Goal: Obtain resource: Obtain resource

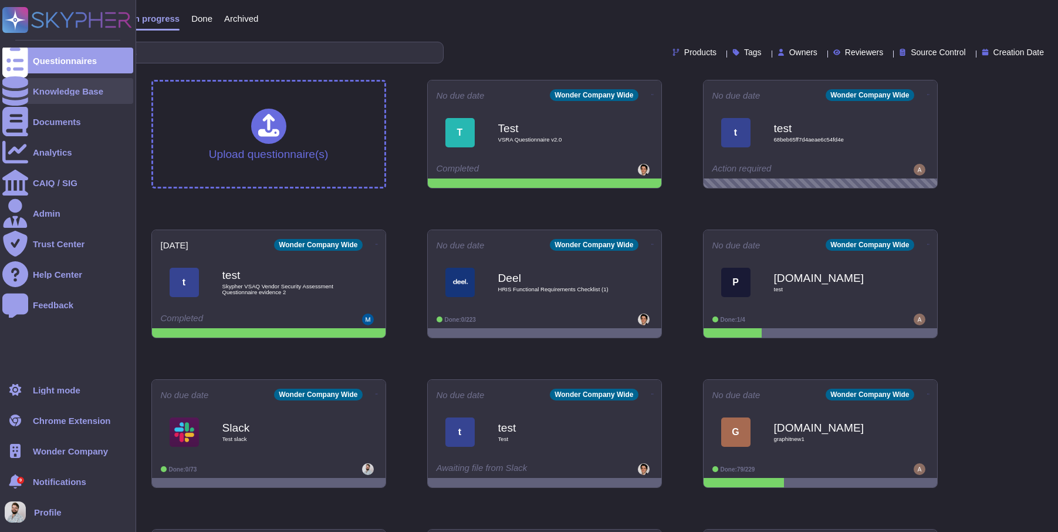
click at [21, 102] on div at bounding box center [15, 91] width 26 height 26
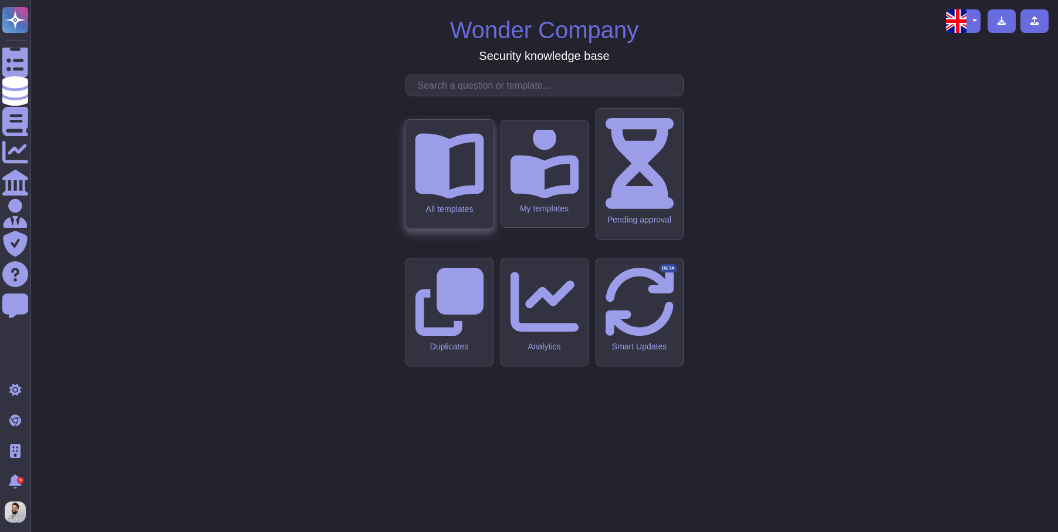
click at [444, 228] on div "All templates" at bounding box center [448, 174] width 87 height 109
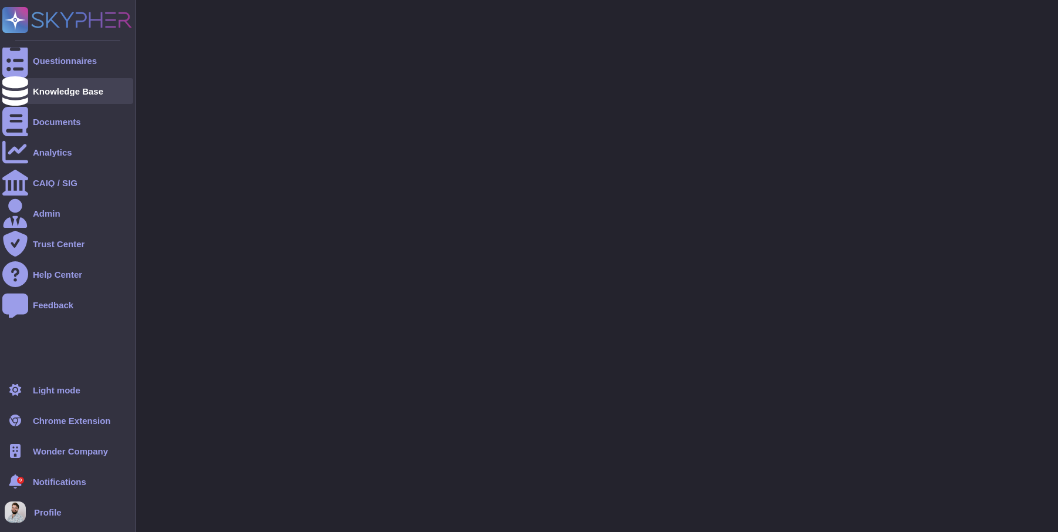
click at [57, 96] on div "Knowledge Base" at bounding box center [67, 91] width 131 height 26
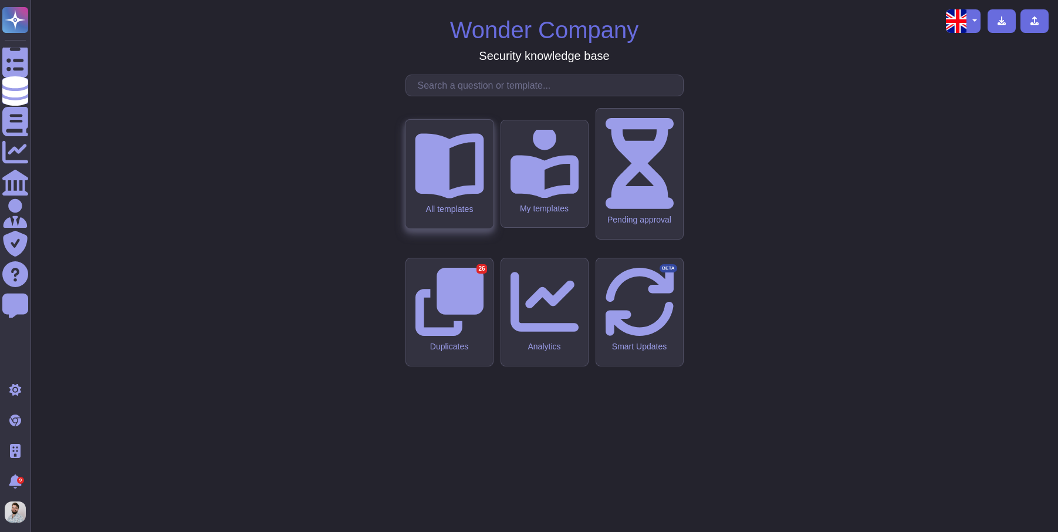
click at [481, 228] on div "All templates" at bounding box center [448, 174] width 87 height 109
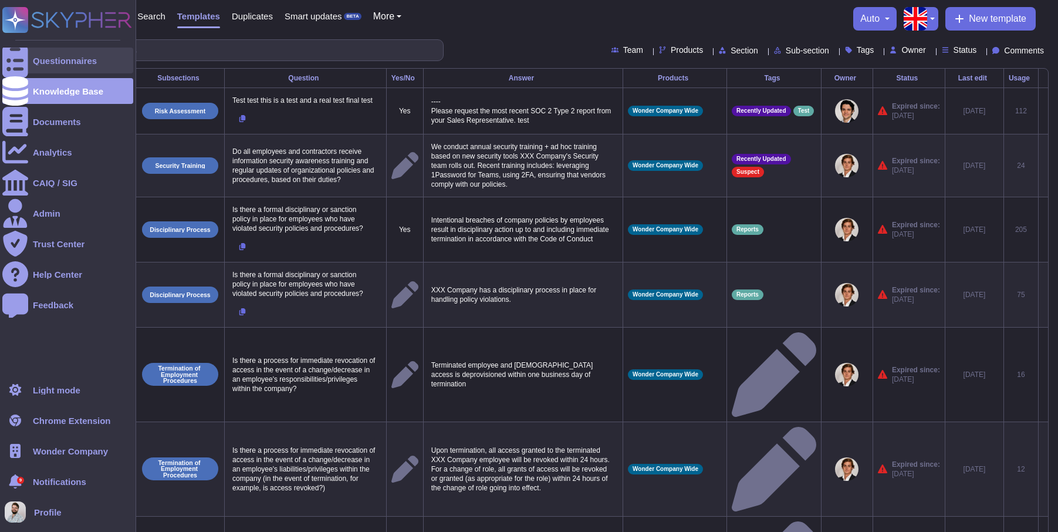
click at [53, 68] on div "Questionnaires" at bounding box center [67, 61] width 131 height 26
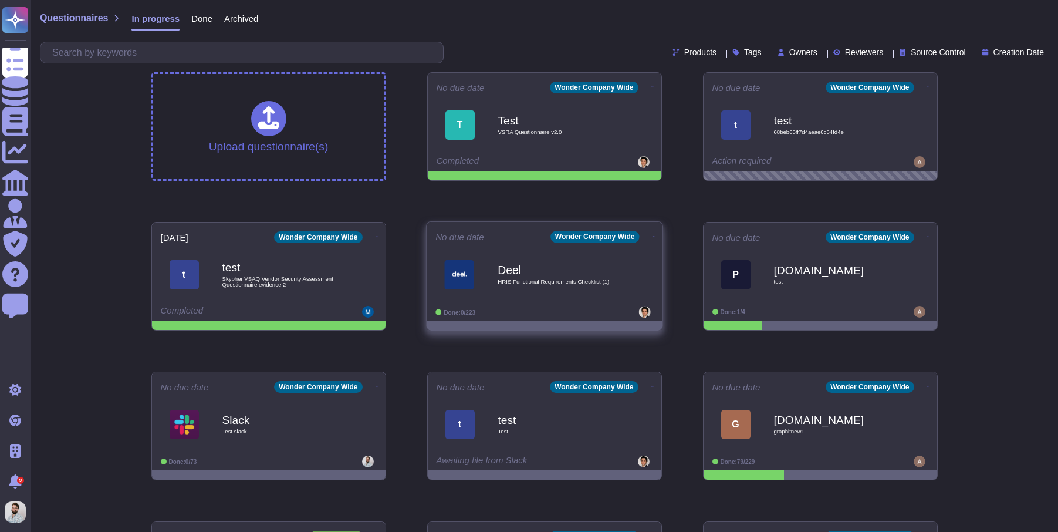
scroll to position [8, 0]
click at [499, 273] on div "[PERSON_NAME] HRIS Functional Requirements Checklist (1)" at bounding box center [556, 274] width 119 height 48
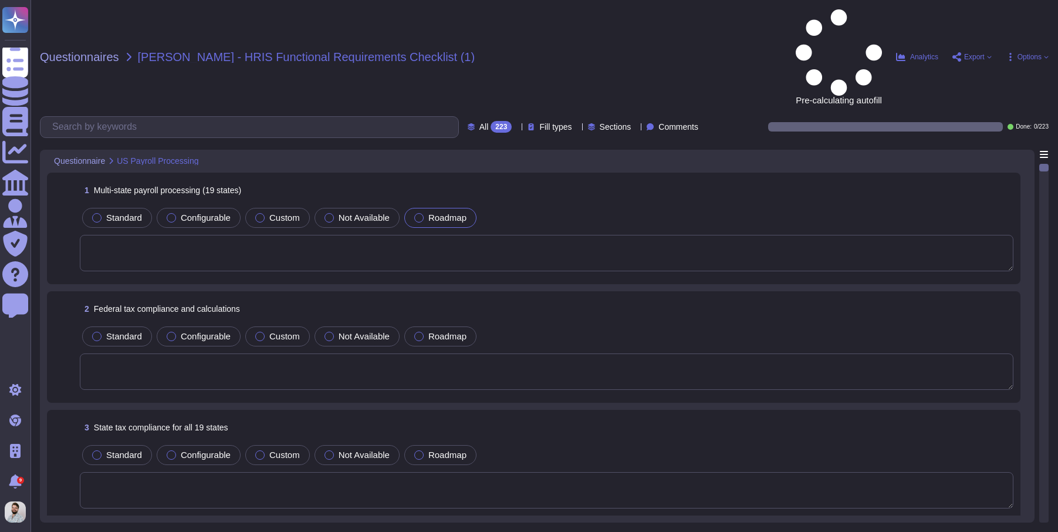
click at [596, 205] on div "Standard Configurable Custom Not Available Roadmap" at bounding box center [546, 217] width 933 height 25
